Goal: Task Accomplishment & Management: Use online tool/utility

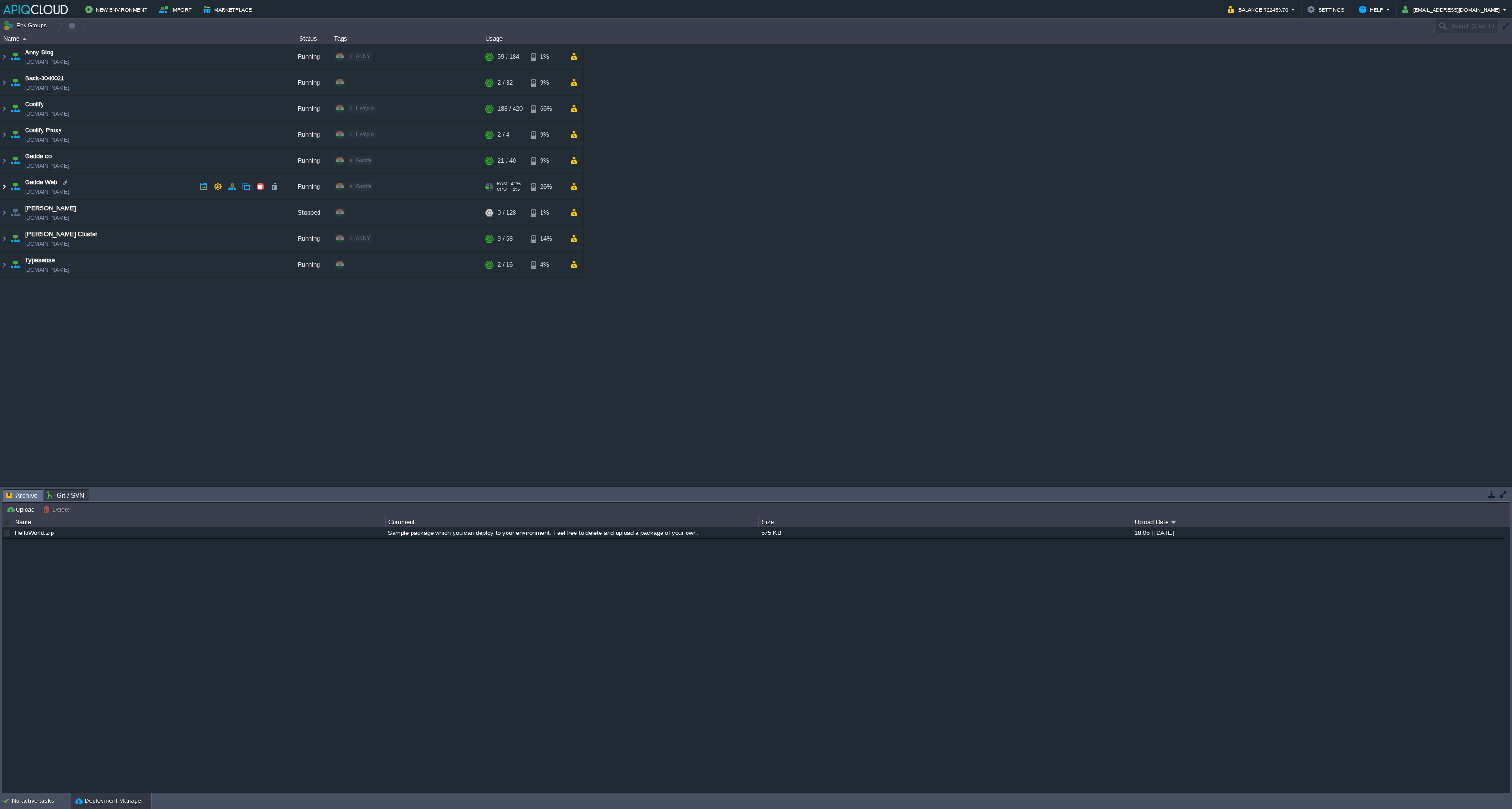
click at [4, 183] on img at bounding box center [4, 186] width 8 height 26
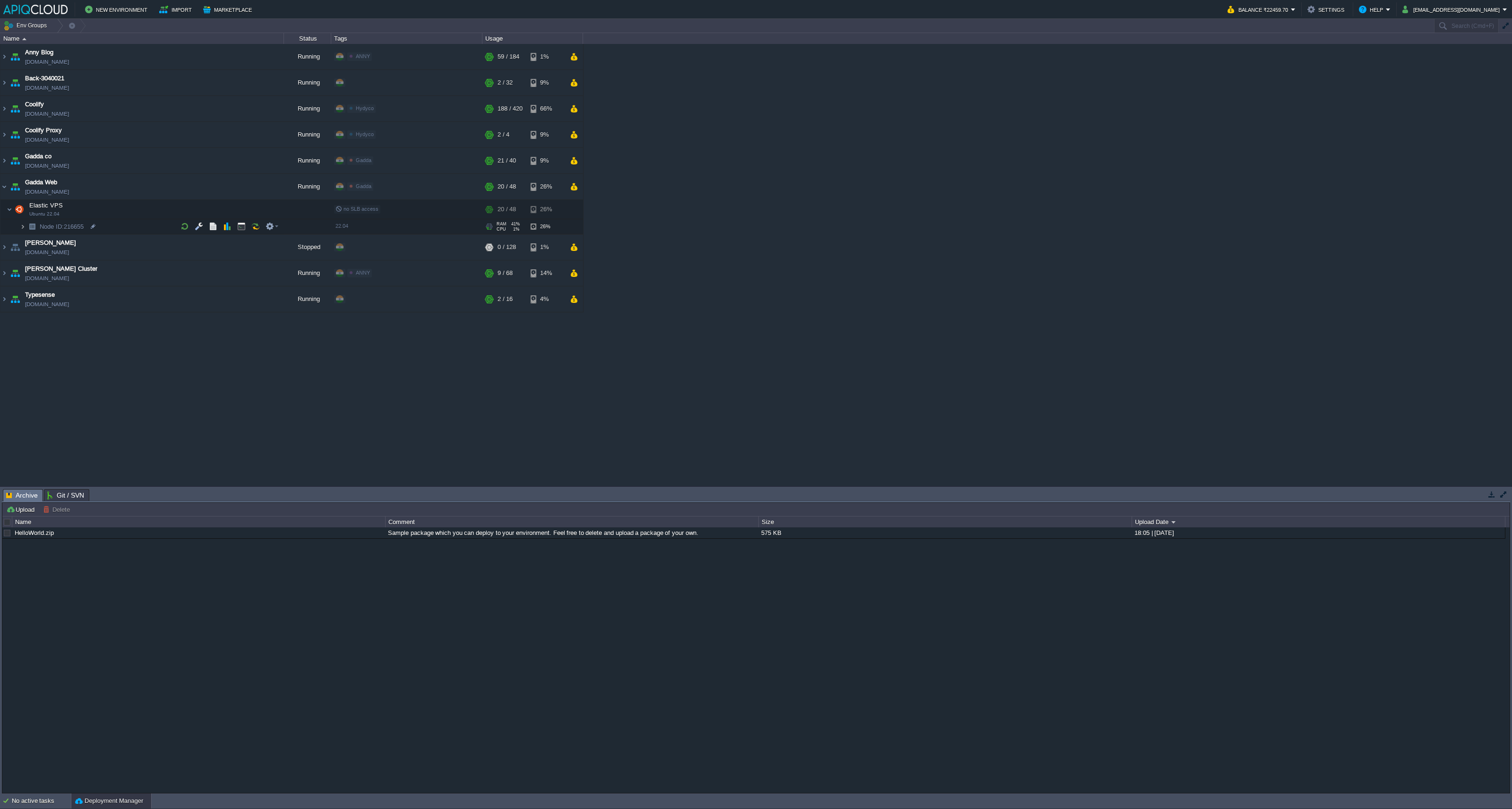
click at [21, 228] on img at bounding box center [22, 227] width 5 height 15
click at [98, 255] on div at bounding box center [100, 257] width 9 height 9
click at [900, 266] on div "[PERSON_NAME] Blog [DOMAIN_NAME] Running ANNY Edit RAM 13% CPU 26% 58 / 184 1% …" at bounding box center [756, 265] width 1512 height 442
click at [4, 185] on img at bounding box center [4, 186] width 8 height 26
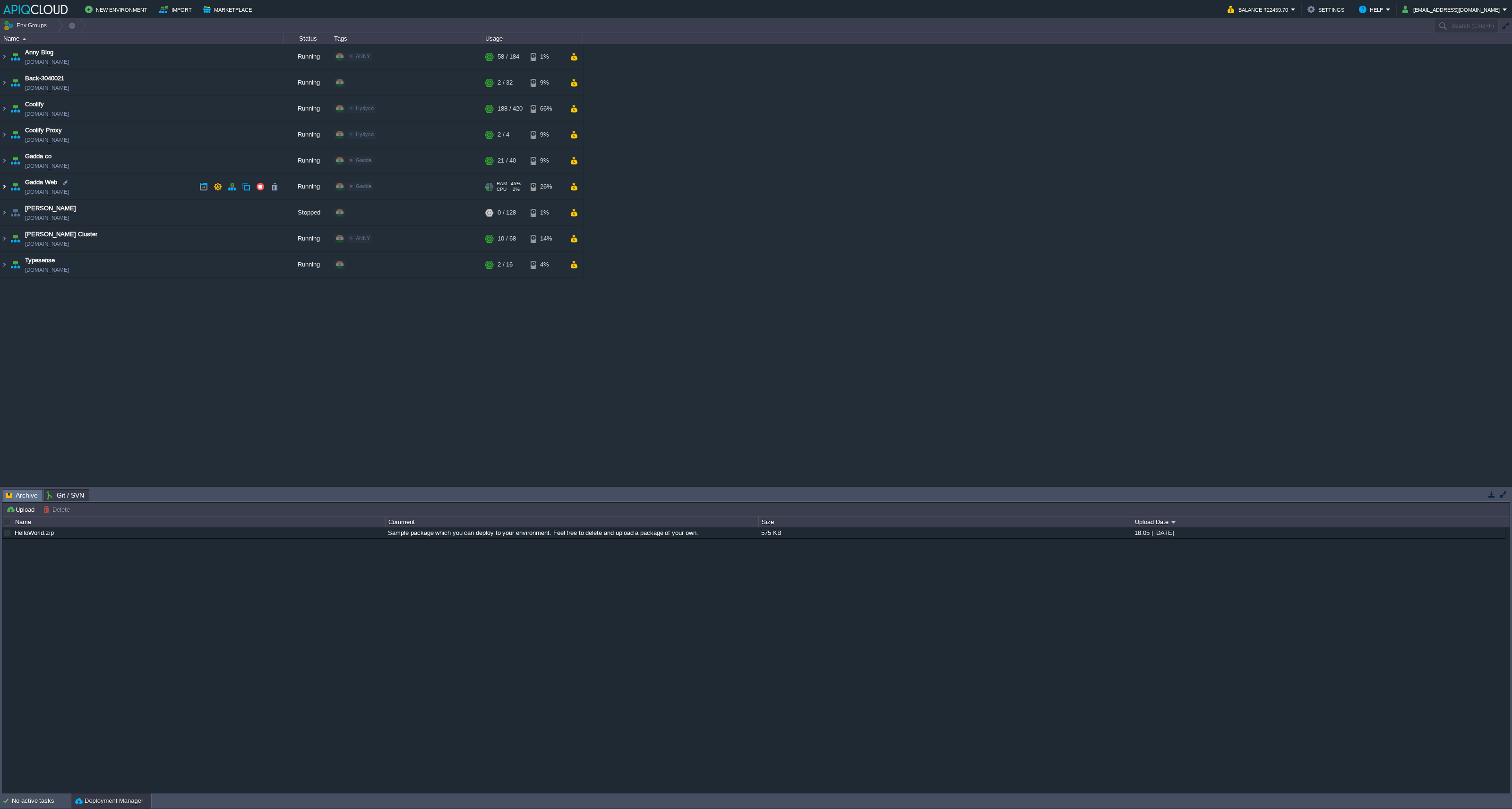
click at [4, 187] on img at bounding box center [4, 186] width 8 height 26
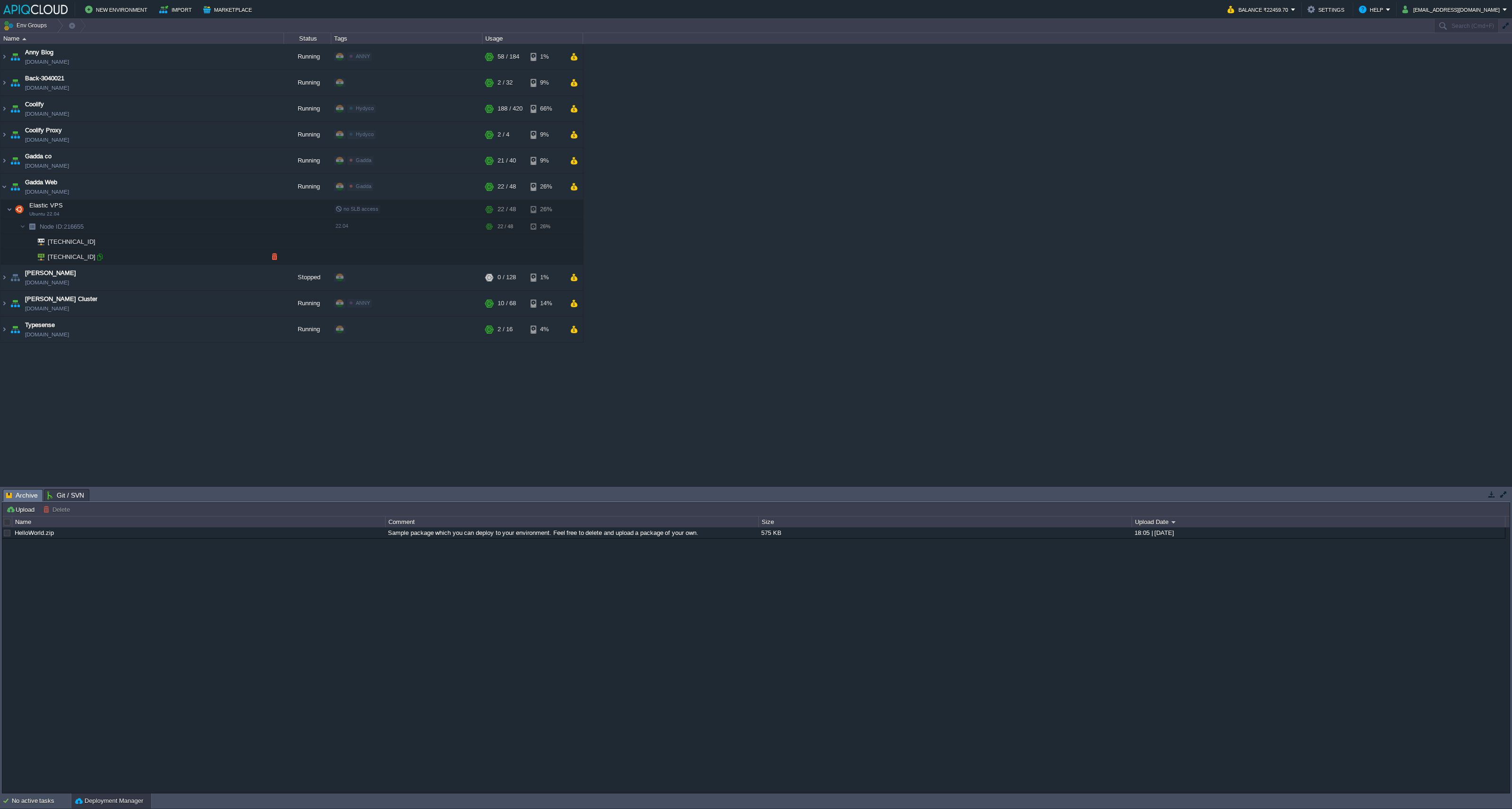
click at [102, 255] on div at bounding box center [100, 257] width 9 height 9
click at [232, 189] on button "button" at bounding box center [232, 187] width 9 height 9
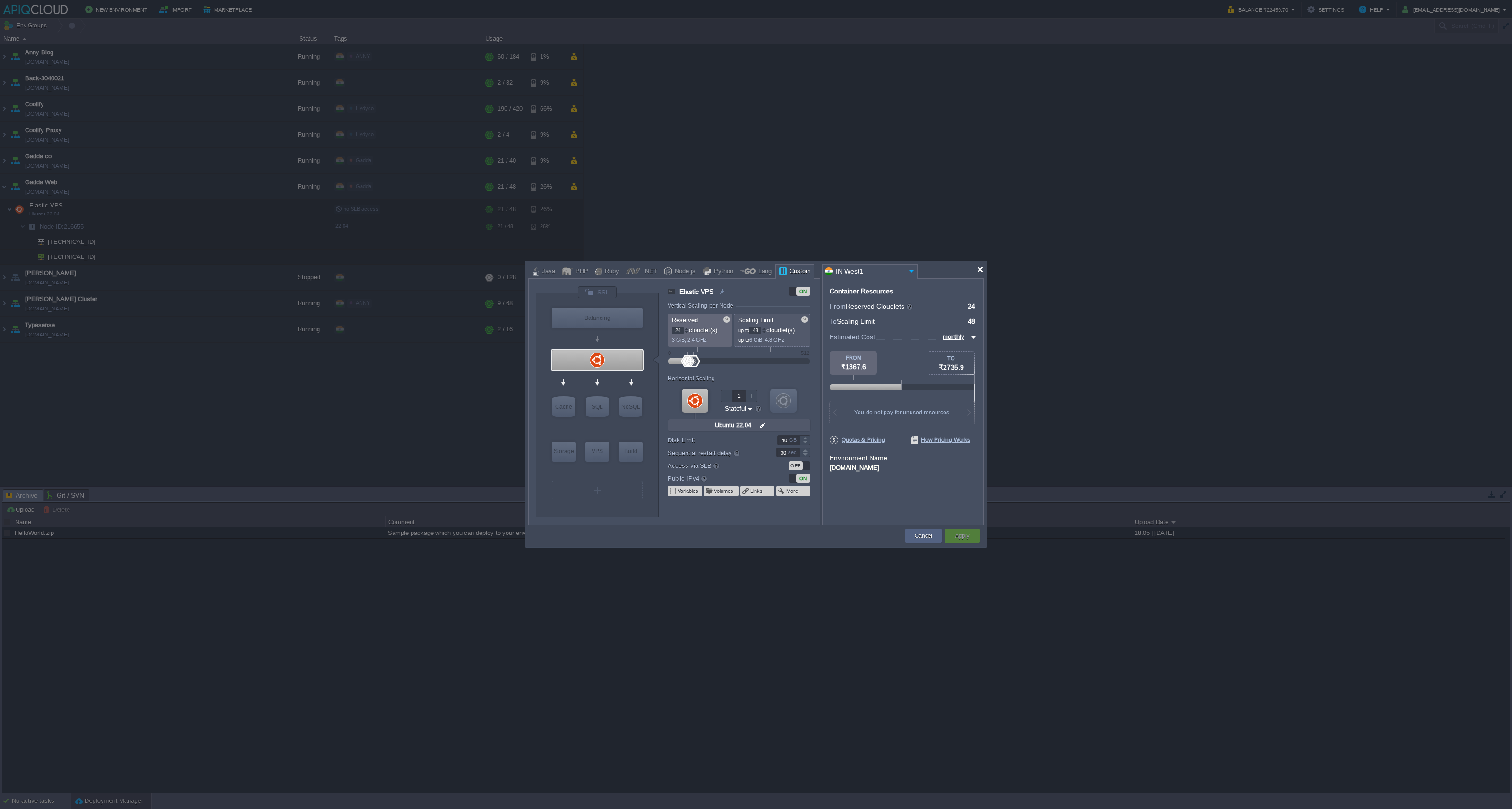
click at [983, 269] on div at bounding box center [981, 269] width 7 height 7
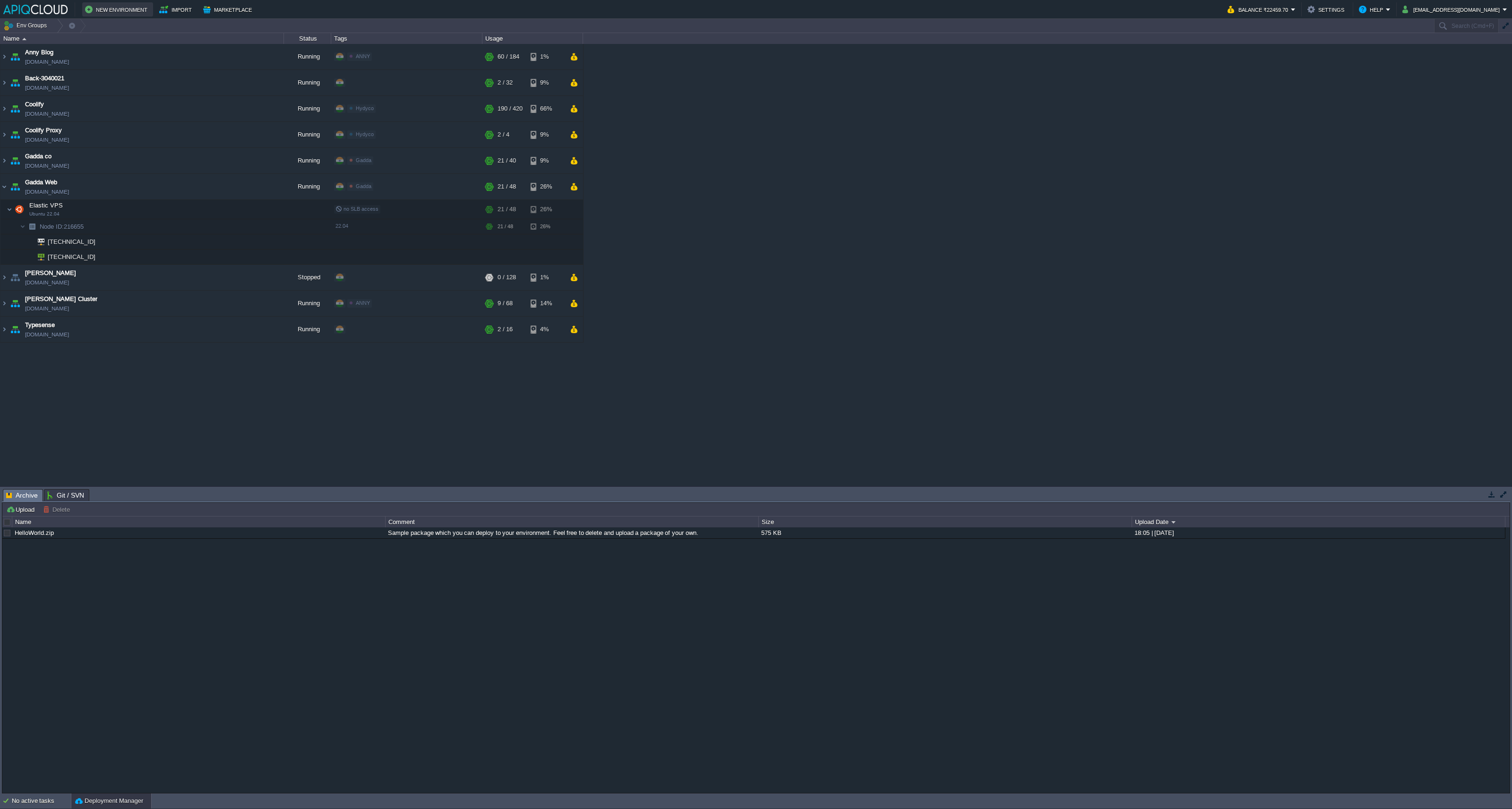
click at [119, 11] on button "New Environment" at bounding box center [118, 9] width 66 height 12
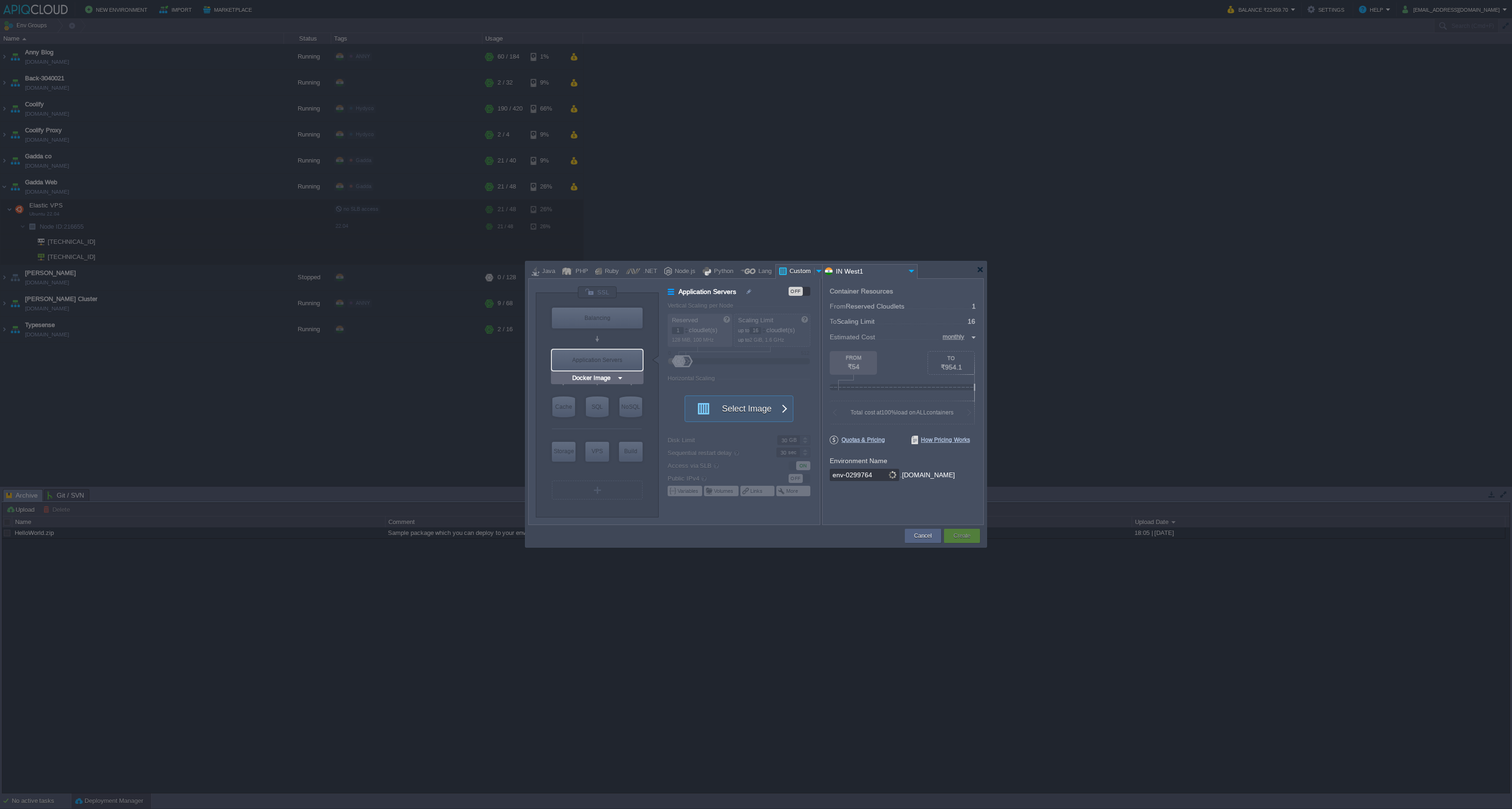
click at [618, 377] on img at bounding box center [620, 377] width 7 height 10
click at [606, 482] on div "More..." at bounding box center [596, 483] width 52 height 12
click at [692, 508] on div "22.04" at bounding box center [698, 509] width 33 height 12
type input "Elastic VPS"
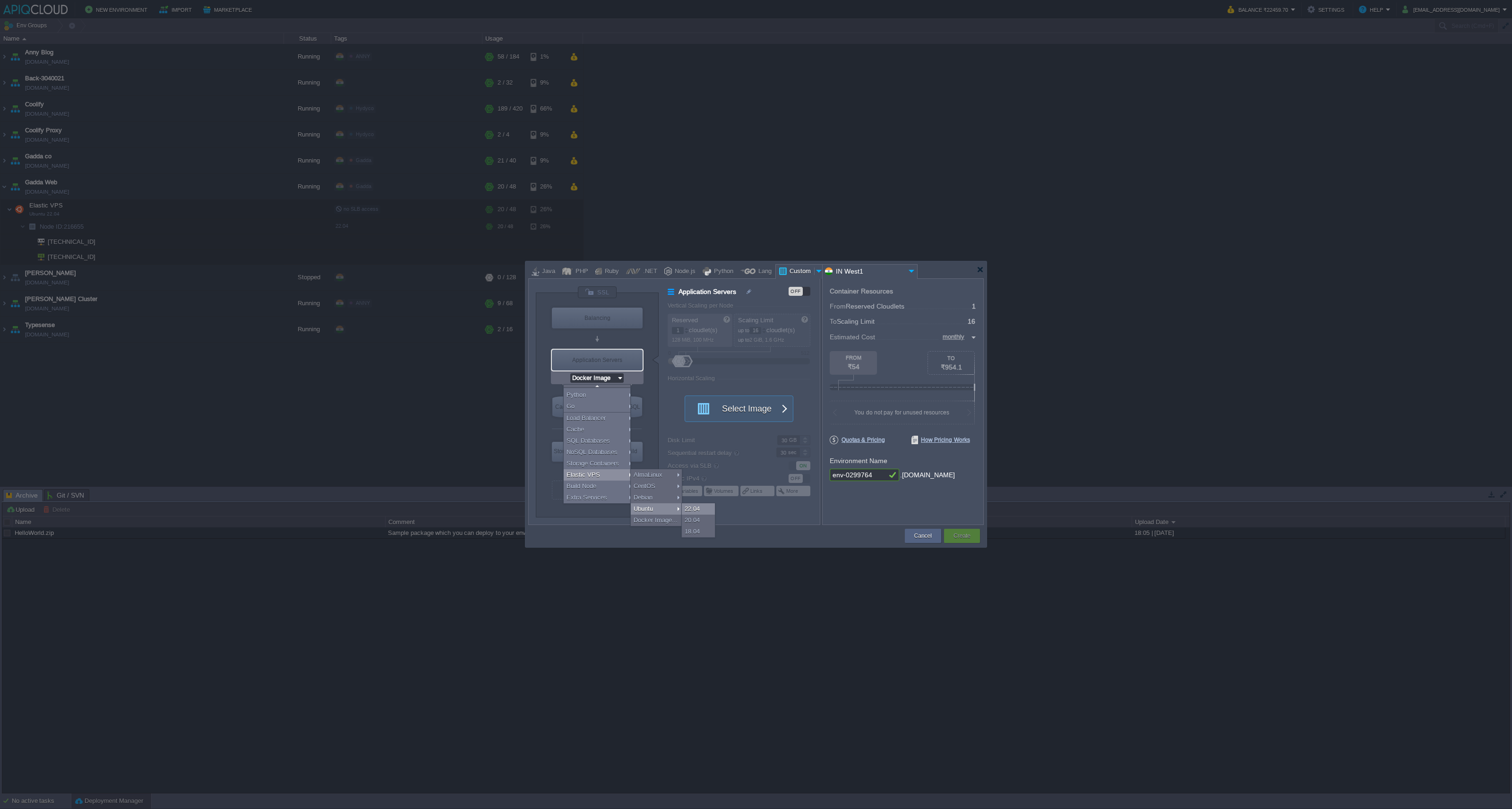
type input "4"
type input "Ubuntu 22.04"
type input "22.04"
type input "Stateful"
type input "Ubuntu 22.04"
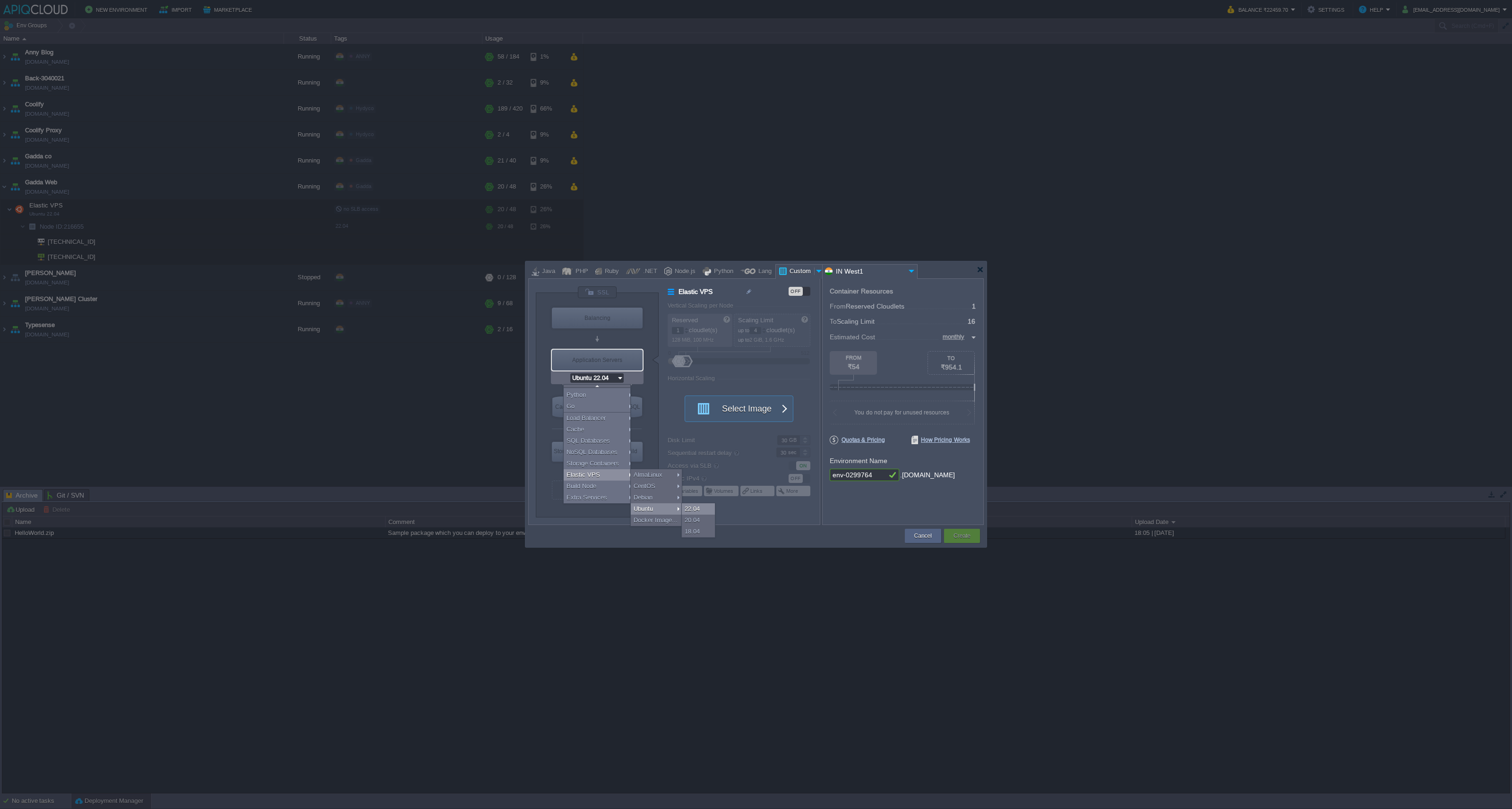
scroll to position [0, 0]
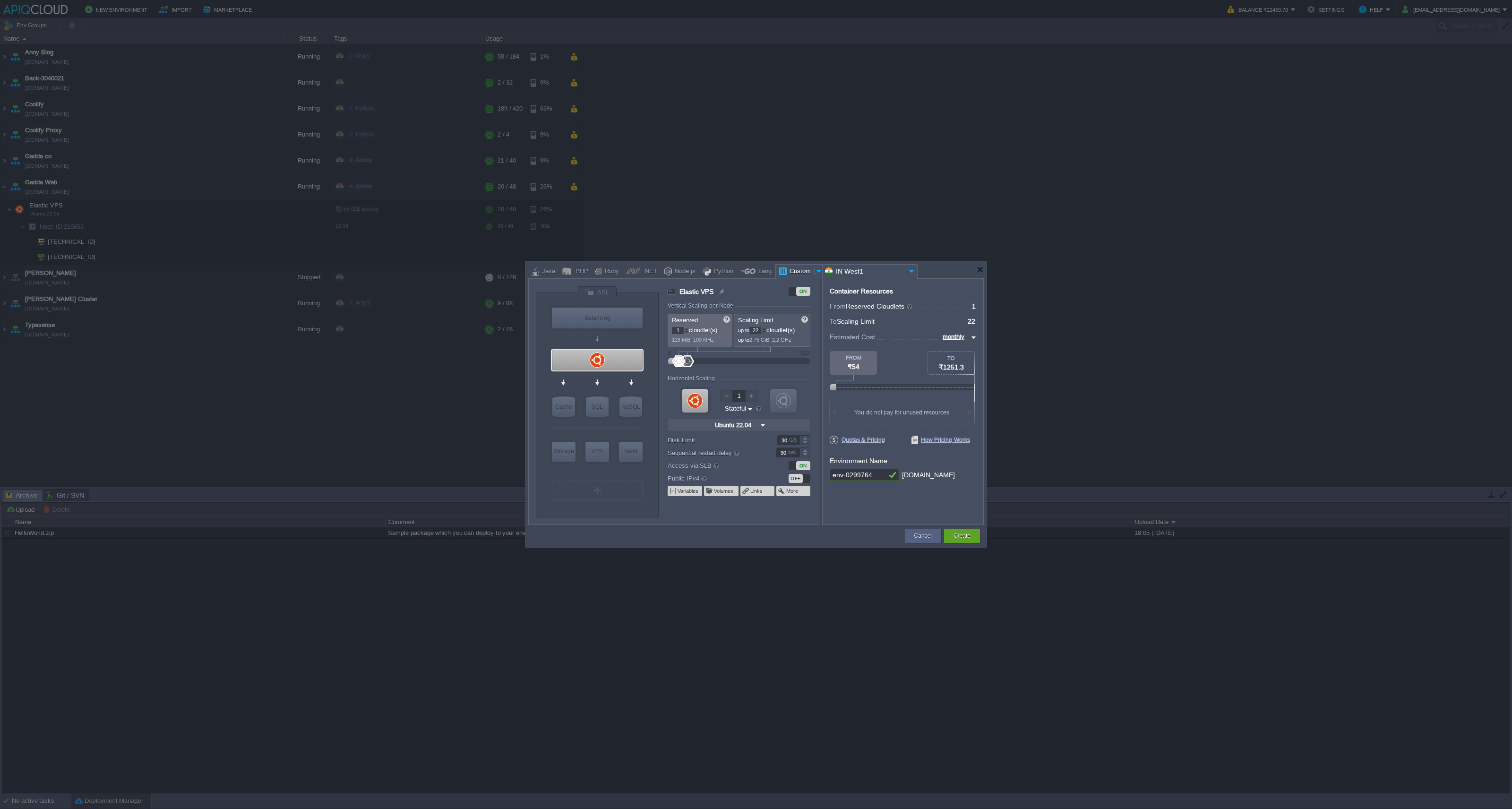
drag, startPoint x: 680, startPoint y: 367, endPoint x: 687, endPoint y: 367, distance: 7.0
click at [687, 367] on div at bounding box center [686, 361] width 13 height 12
click at [766, 332] on div at bounding box center [764, 332] width 4 height 4
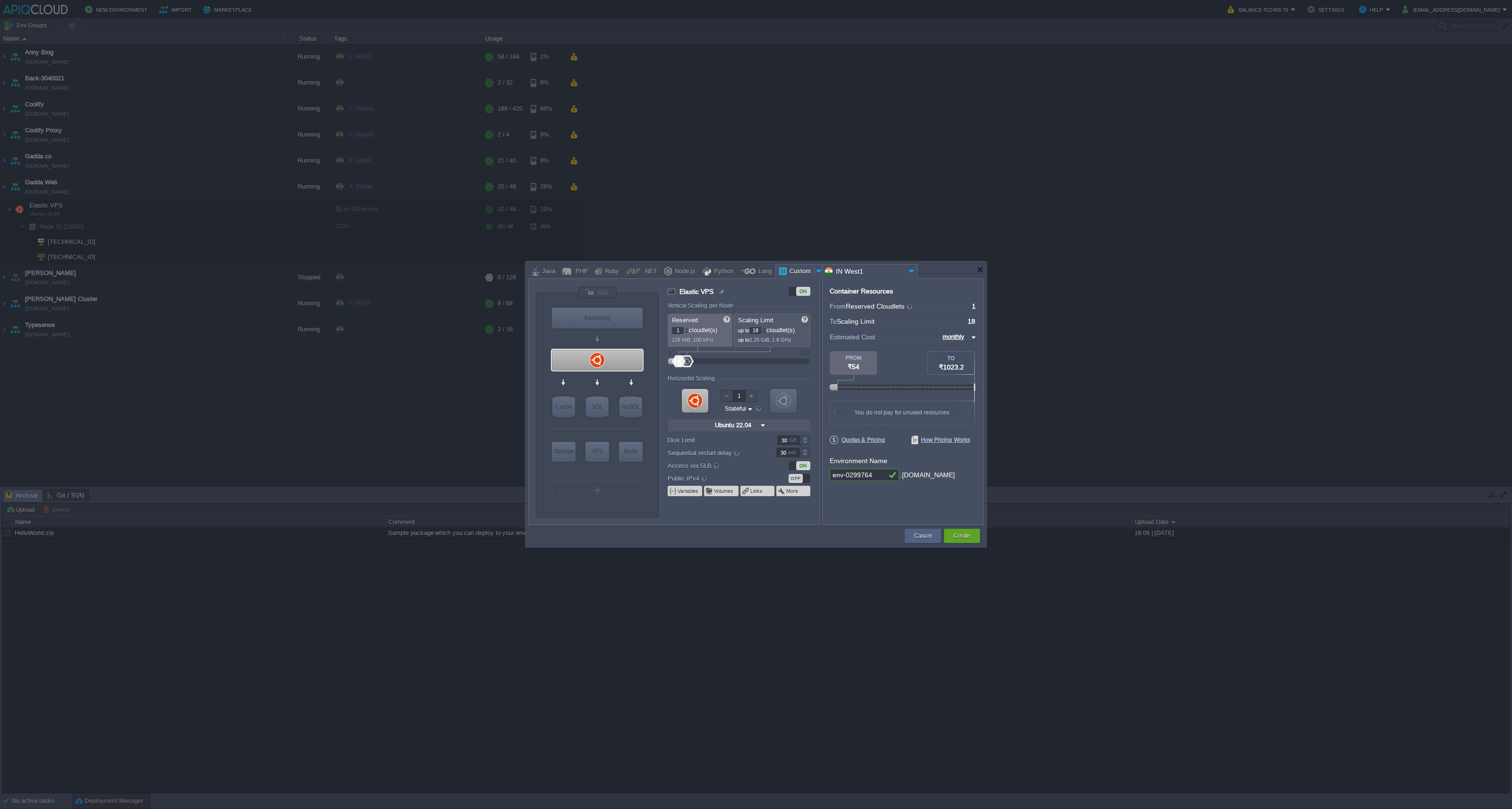
click at [766, 332] on div at bounding box center [764, 332] width 4 height 4
type input "16"
click at [766, 332] on div at bounding box center [764, 332] width 4 height 4
type input "10"
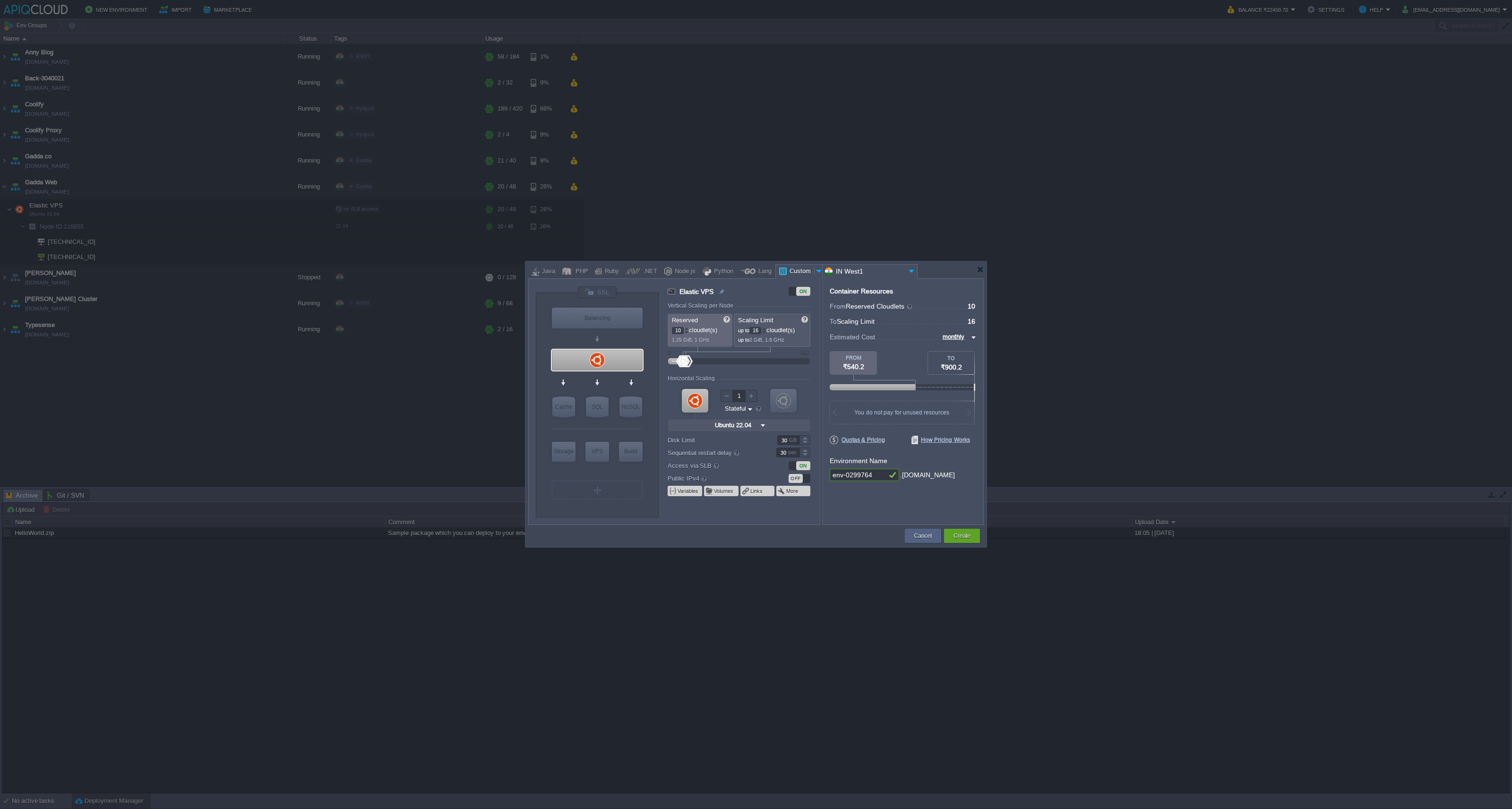
drag, startPoint x: 676, startPoint y: 363, endPoint x: 683, endPoint y: 363, distance: 7.0
click at [683, 363] on div at bounding box center [682, 361] width 13 height 12
type input "Docker Image"
click at [795, 478] on div "OFF" at bounding box center [795, 478] width 14 height 9
click at [959, 532] on button "Create" at bounding box center [961, 536] width 17 height 10
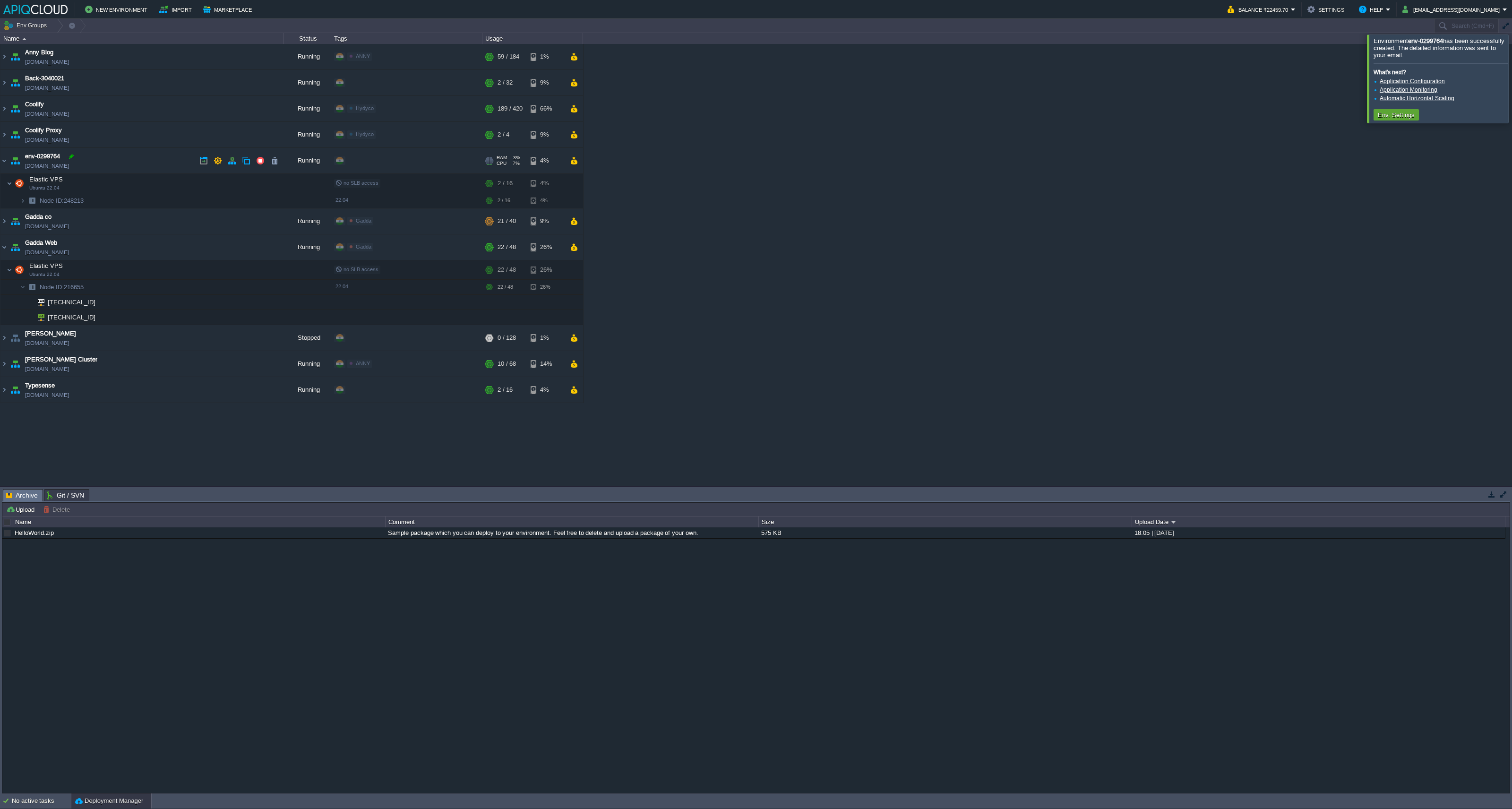
click at [74, 155] on div at bounding box center [72, 157] width 9 height 9
click at [75, 156] on input "env-0299764" at bounding box center [154, 157] width 259 height 12
type input "Sellco"
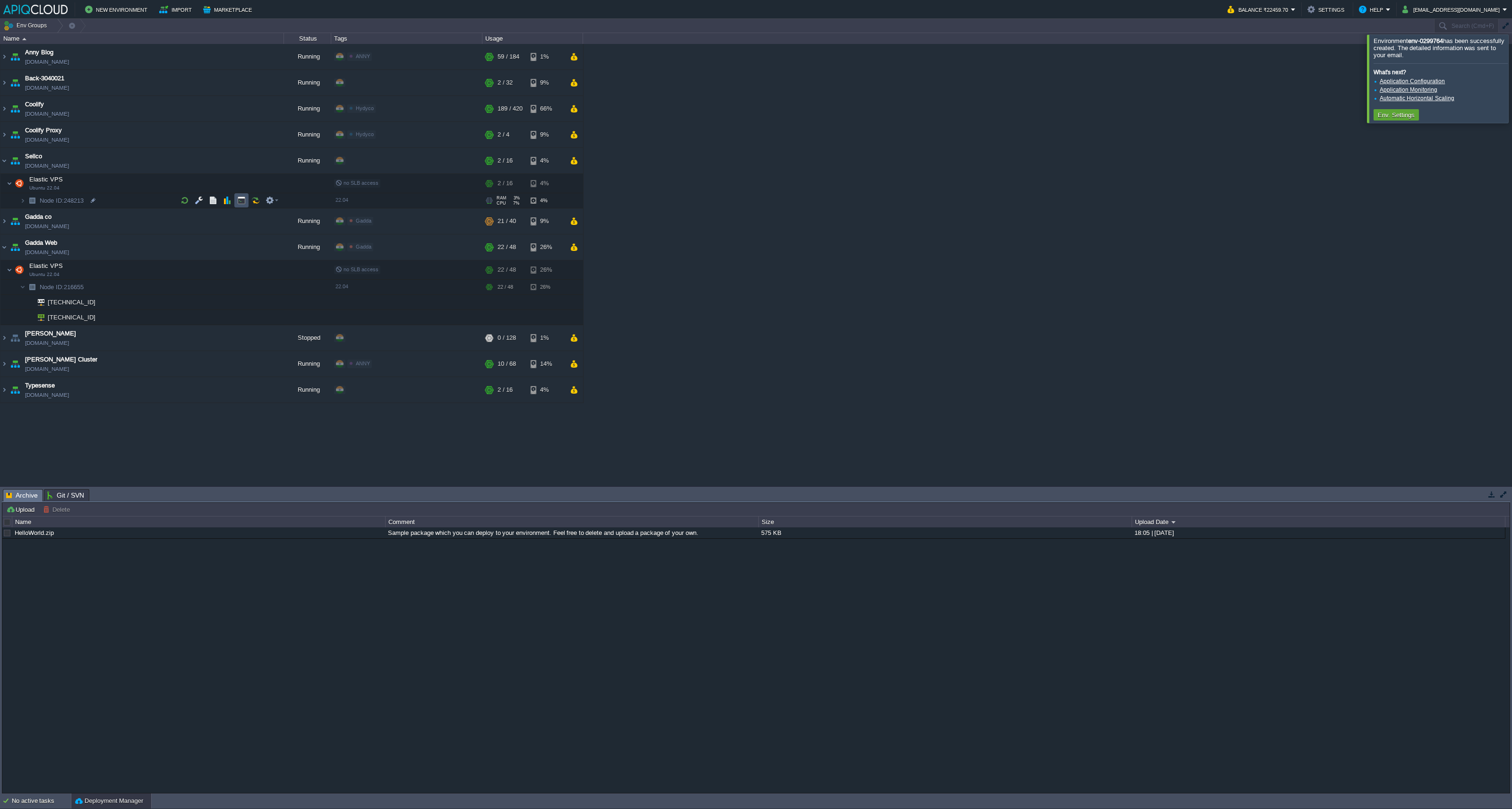
click at [241, 203] on button "button" at bounding box center [242, 200] width 9 height 9
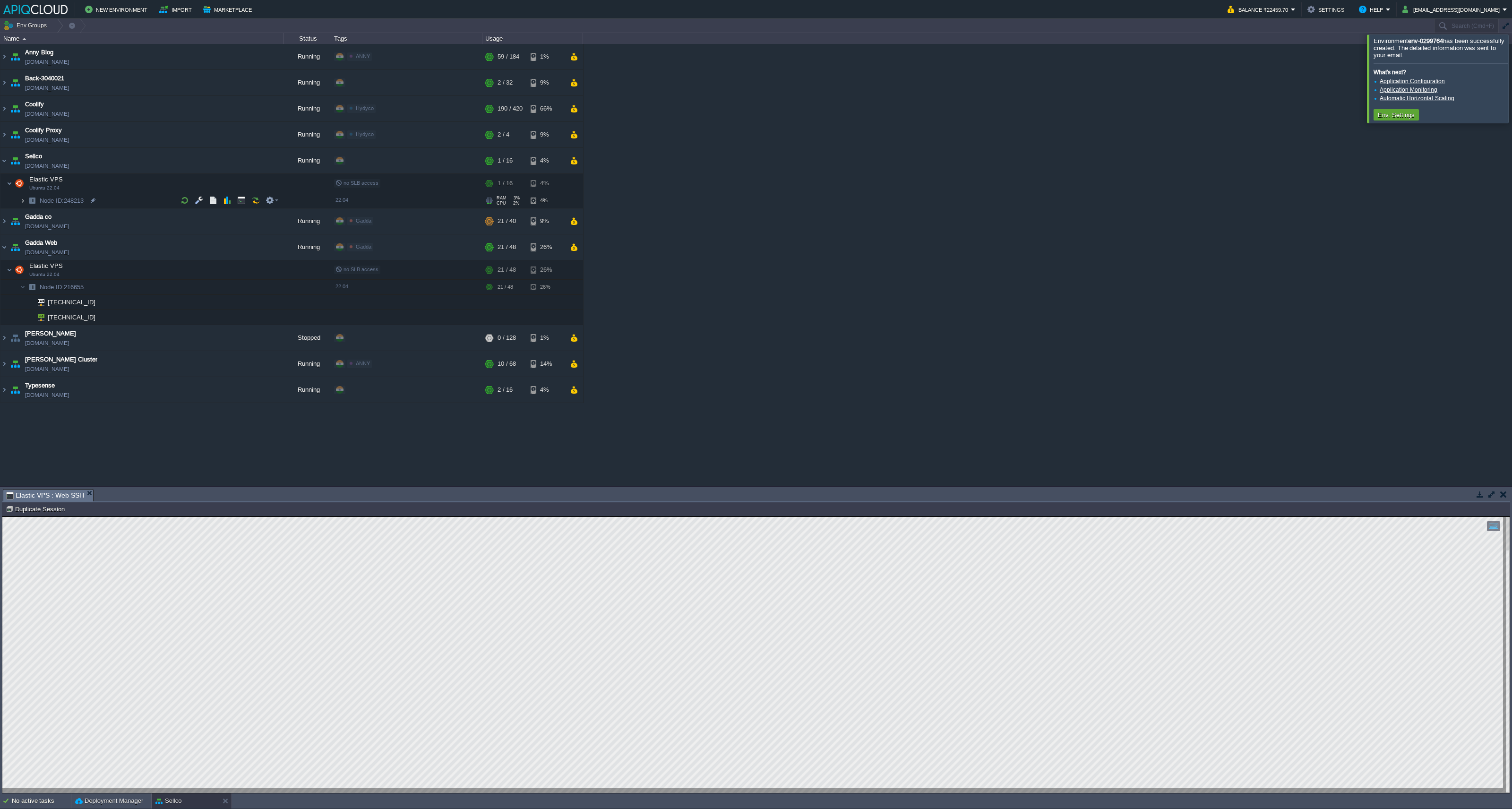
click at [23, 196] on img at bounding box center [22, 200] width 5 height 15
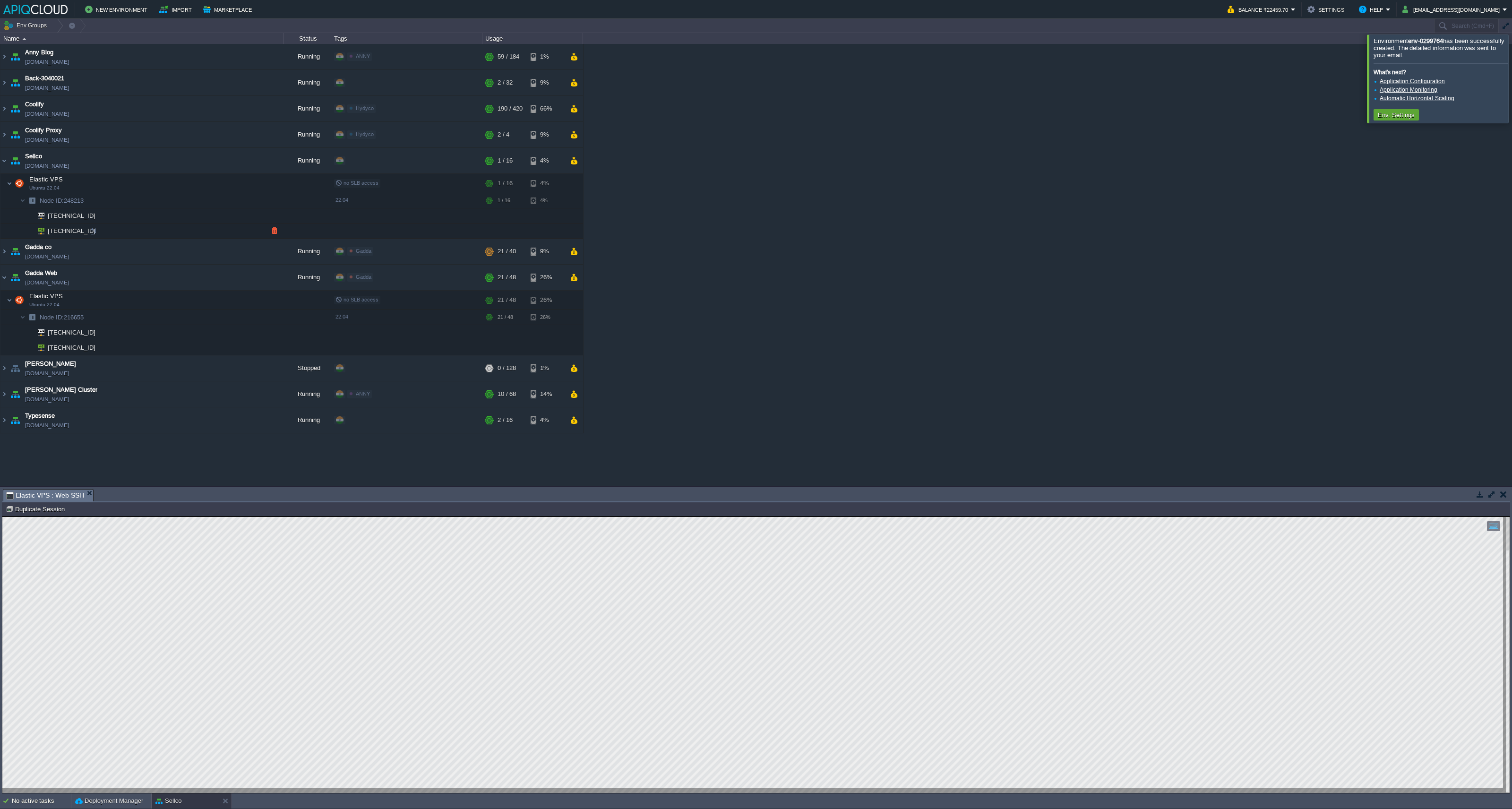
click at [95, 232] on div at bounding box center [93, 231] width 9 height 9
type input "[TECHNICAL_ID]"
